Goal: Transaction & Acquisition: Purchase product/service

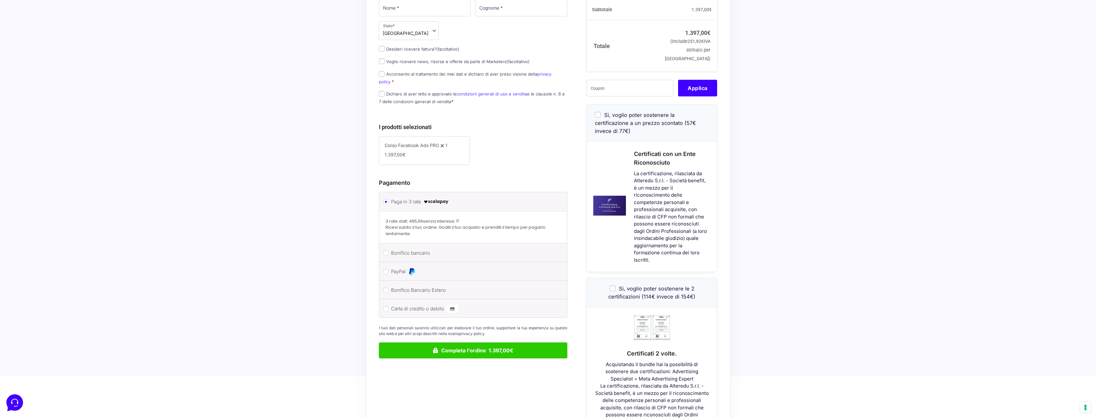
scroll to position [96, 0]
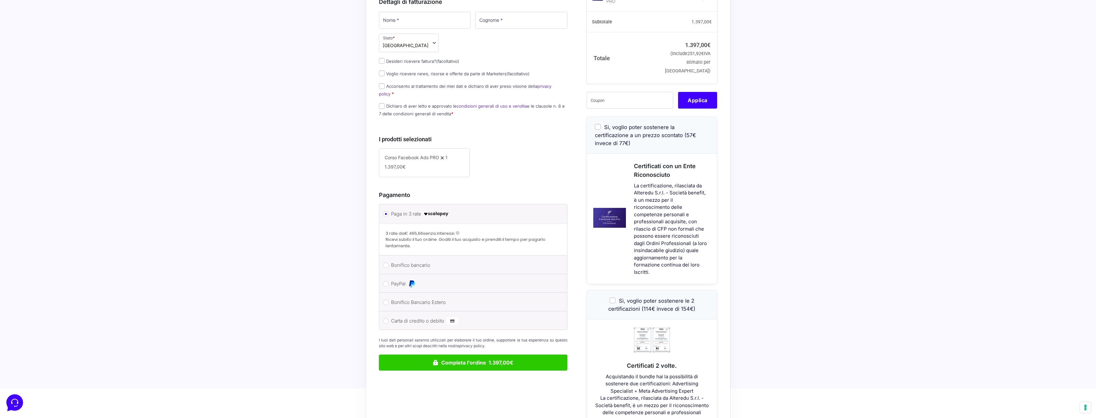
click at [411, 230] on strong "€ 465,66" at bounding box center [413, 233] width 19 height 6
click at [415, 230] on strong "€ 465,66" at bounding box center [413, 233] width 19 height 6
click at [419, 230] on strong "€ 465,66" at bounding box center [413, 233] width 19 height 6
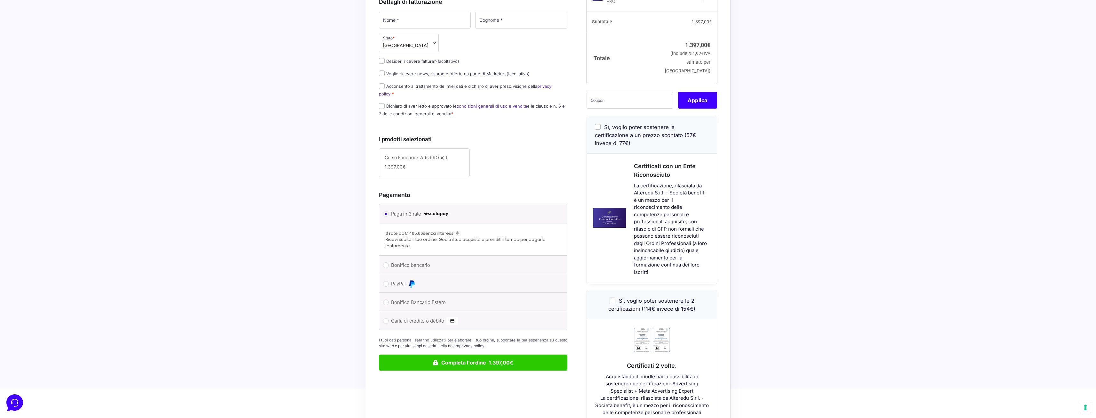
click at [418, 230] on strong "€ 465,66" at bounding box center [413, 233] width 19 height 6
click at [414, 230] on strong "€ 465,66" at bounding box center [413, 233] width 19 height 6
click at [415, 230] on strong "€ 465,66" at bounding box center [413, 233] width 19 height 6
click at [390, 259] on li "Bonifico bancario Effettua il pagamento con questi dati. IBAN: [FINANCIAL_ID] I…" at bounding box center [473, 264] width 188 height 19
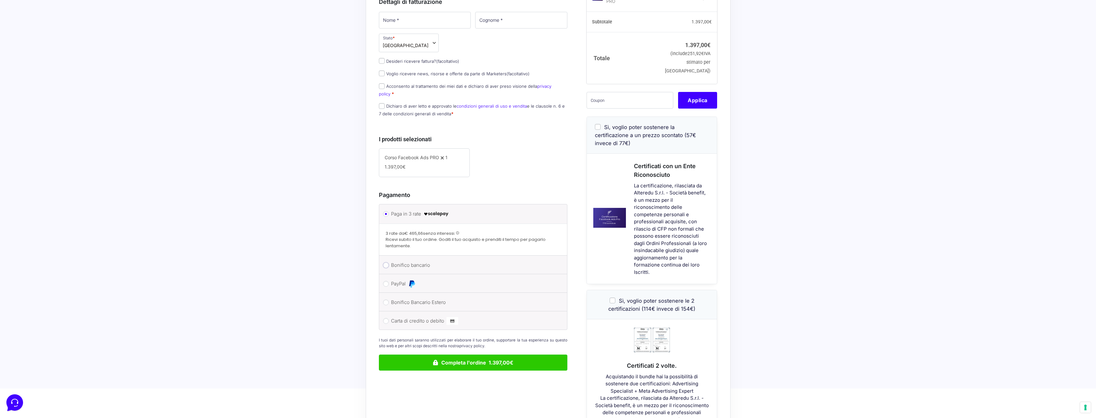
click at [387, 262] on input "Bonifico bancario" at bounding box center [386, 265] width 6 height 6
radio input "true"
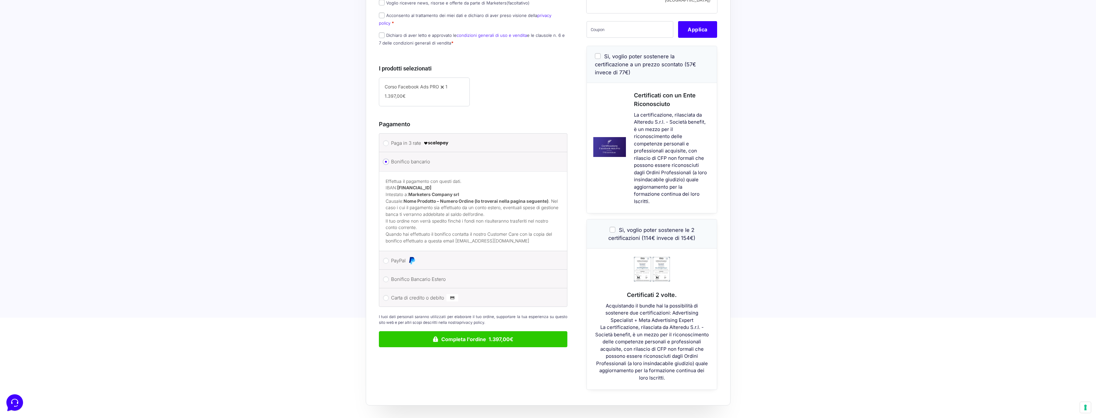
scroll to position [192, 0]
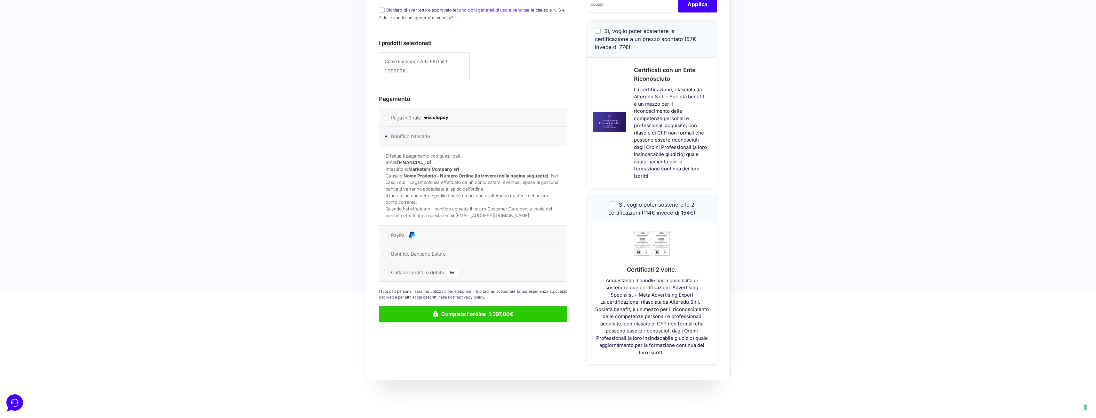
click at [384, 231] on li "PayPal Procedi al pagamento via PayPal." at bounding box center [473, 235] width 188 height 19
click at [385, 232] on input "PayPal" at bounding box center [386, 235] width 6 height 6
radio input "true"
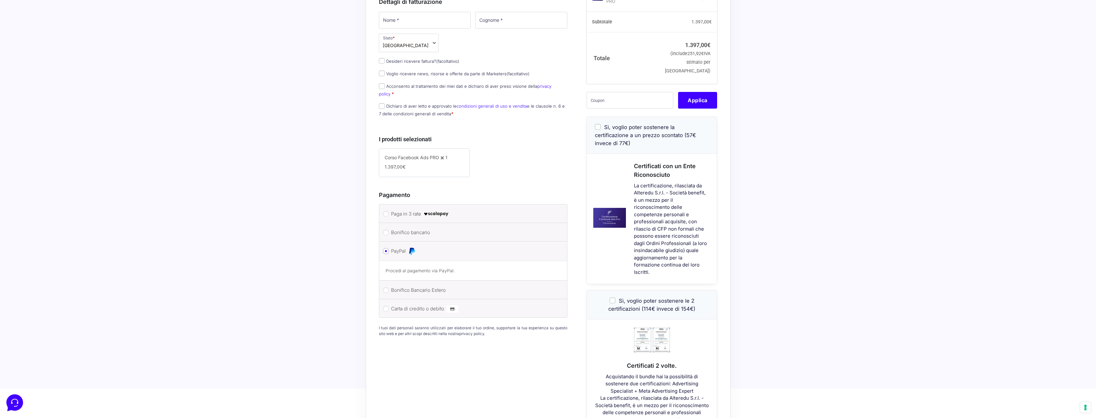
scroll to position [0, 0]
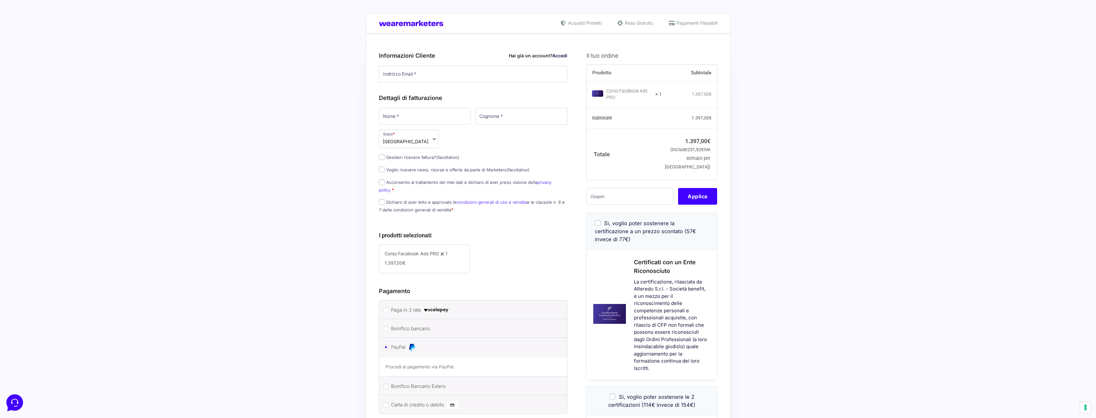
click at [636, 22] on span "Reso Gratuito" at bounding box center [638, 23] width 30 height 7
click at [687, 20] on span "Pagamenti Flessibili" at bounding box center [696, 23] width 43 height 7
